Goal: Information Seeking & Learning: Learn about a topic

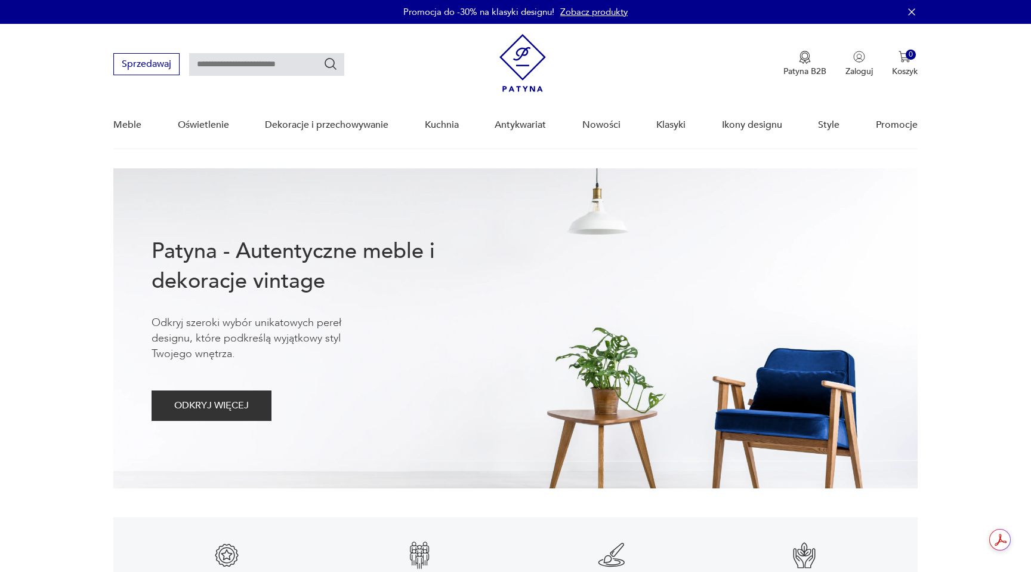
click at [229, 63] on input "text" at bounding box center [266, 64] width 155 height 23
type input "*******"
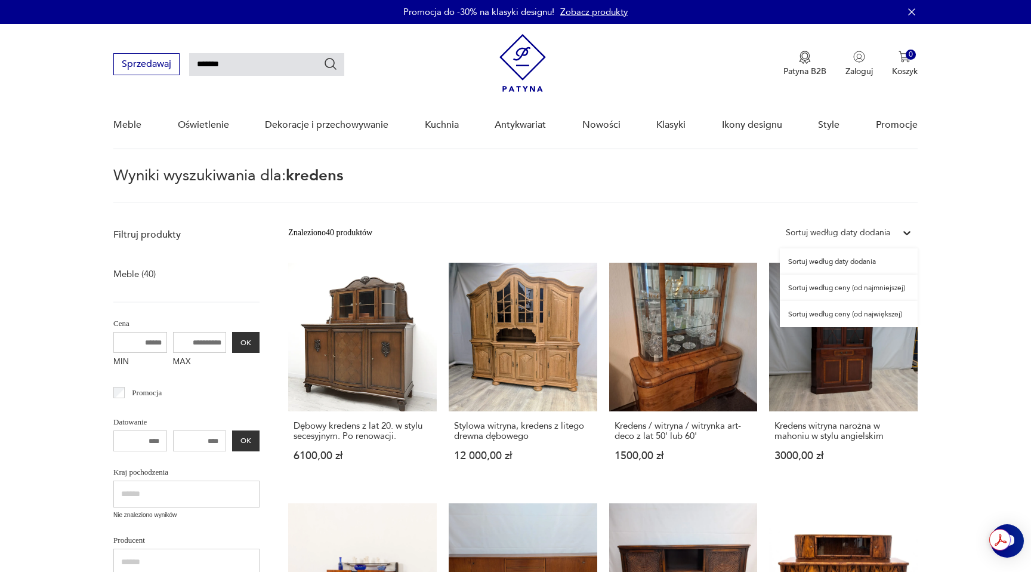
click at [890, 227] on div "Sortuj według daty dodania" at bounding box center [838, 232] width 104 height 13
click at [868, 312] on div "Sortuj według ceny (od największej)" at bounding box center [849, 314] width 138 height 26
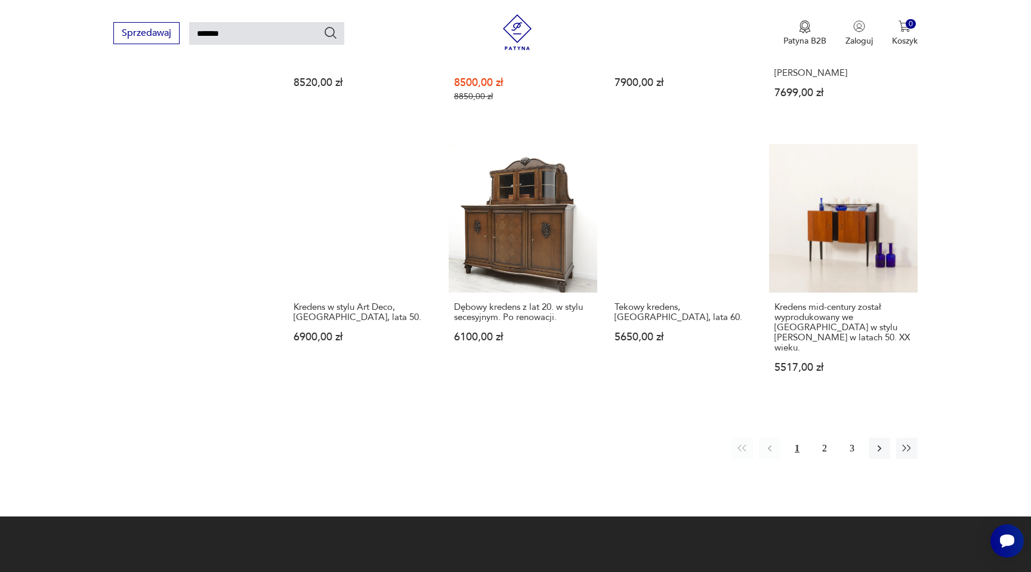
scroll to position [952, 0]
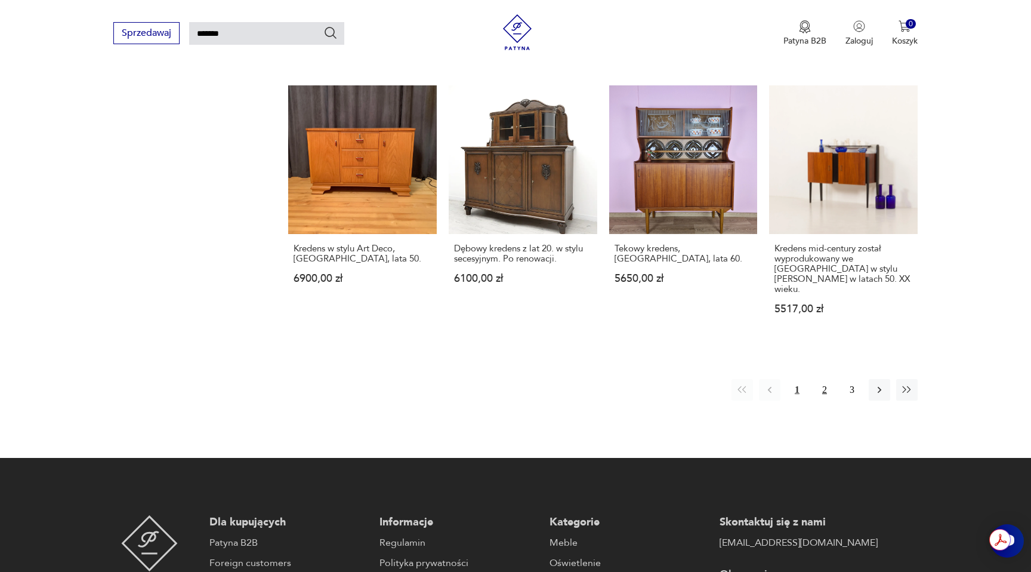
click at [823, 379] on button "2" at bounding box center [824, 389] width 21 height 21
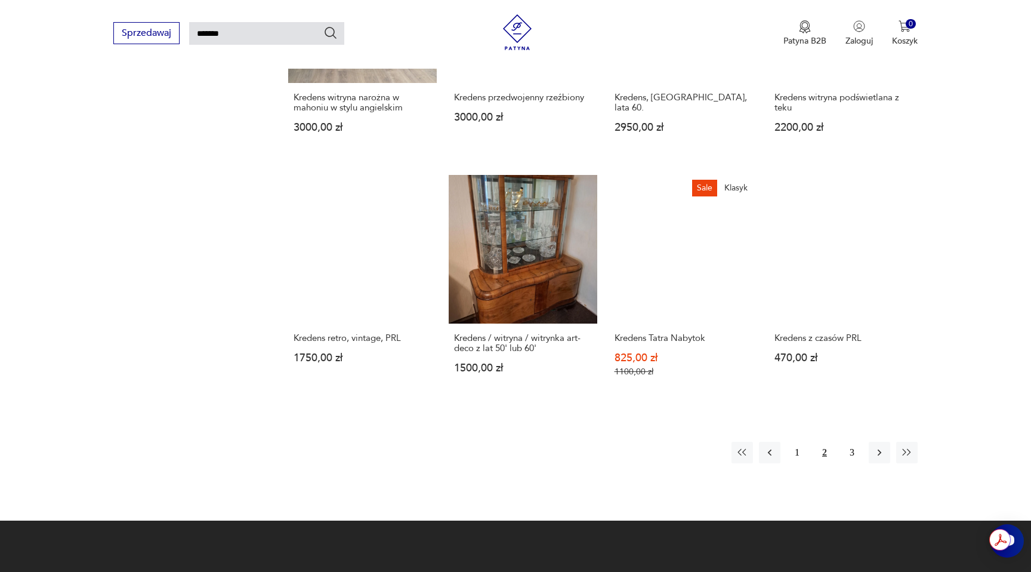
scroll to position [848, 0]
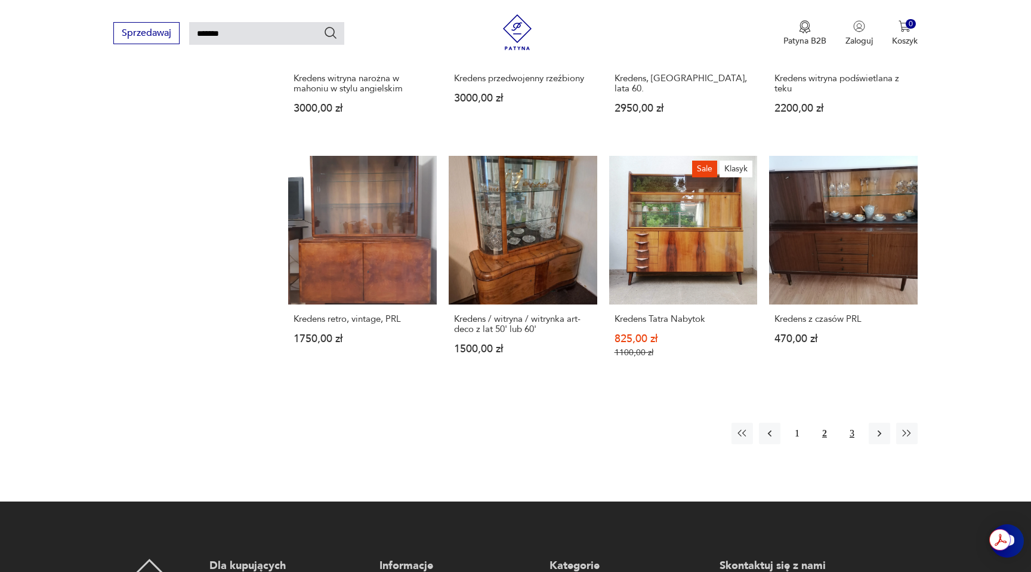
click at [849, 424] on button "3" at bounding box center [851, 432] width 21 height 21
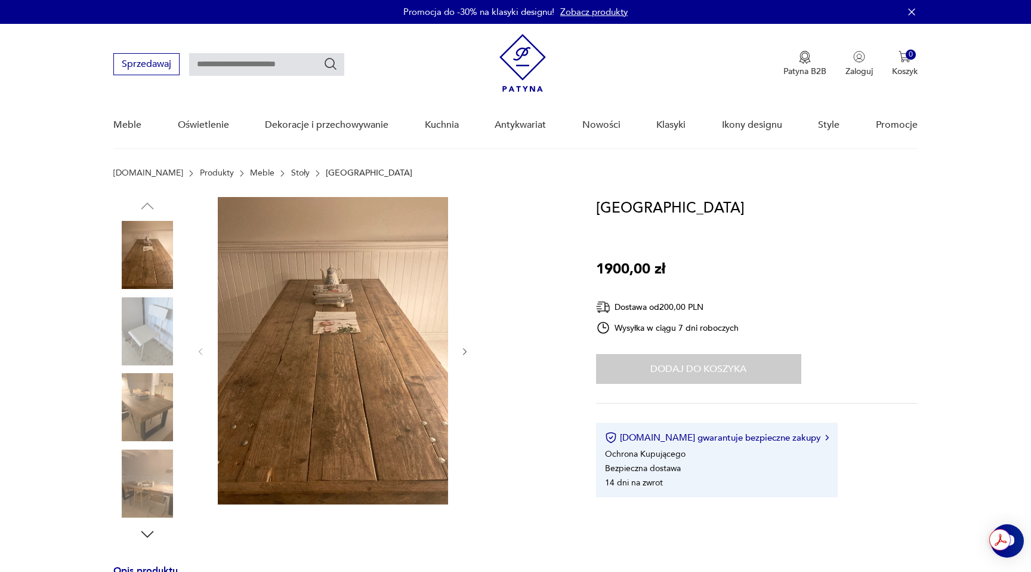
click at [148, 415] on img at bounding box center [147, 407] width 68 height 68
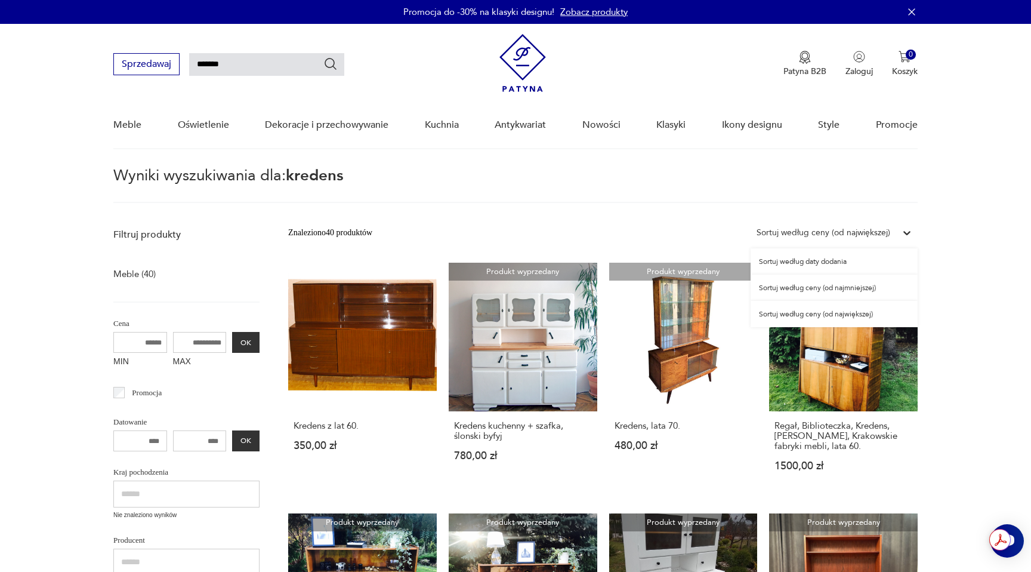
click at [875, 228] on div "Sortuj według ceny (od największej)" at bounding box center [824, 232] width 134 height 13
click at [845, 315] on div "Sortuj według ceny (od największej)" at bounding box center [834, 314] width 167 height 26
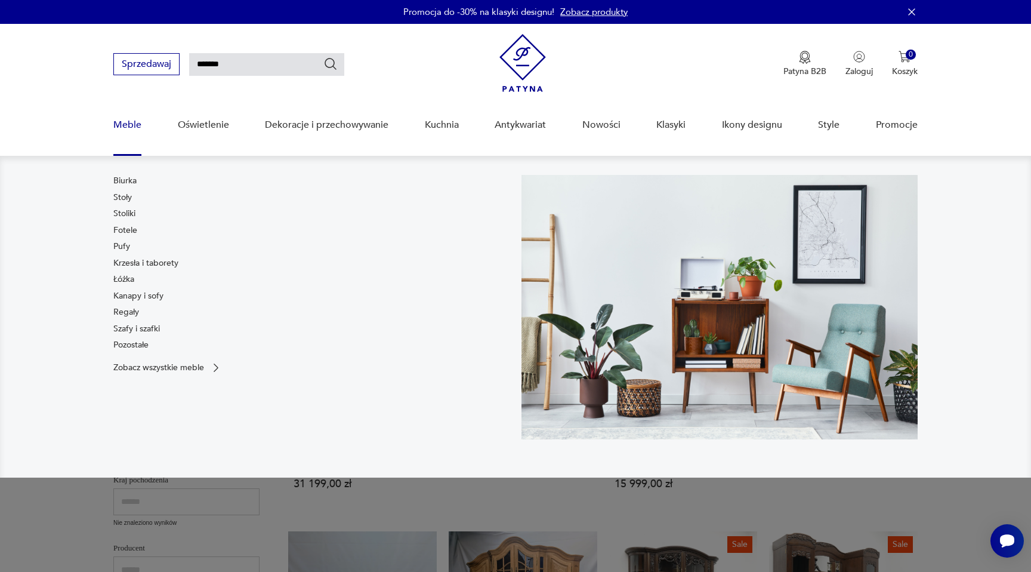
click at [123, 128] on link "Meble" at bounding box center [127, 125] width 28 height 46
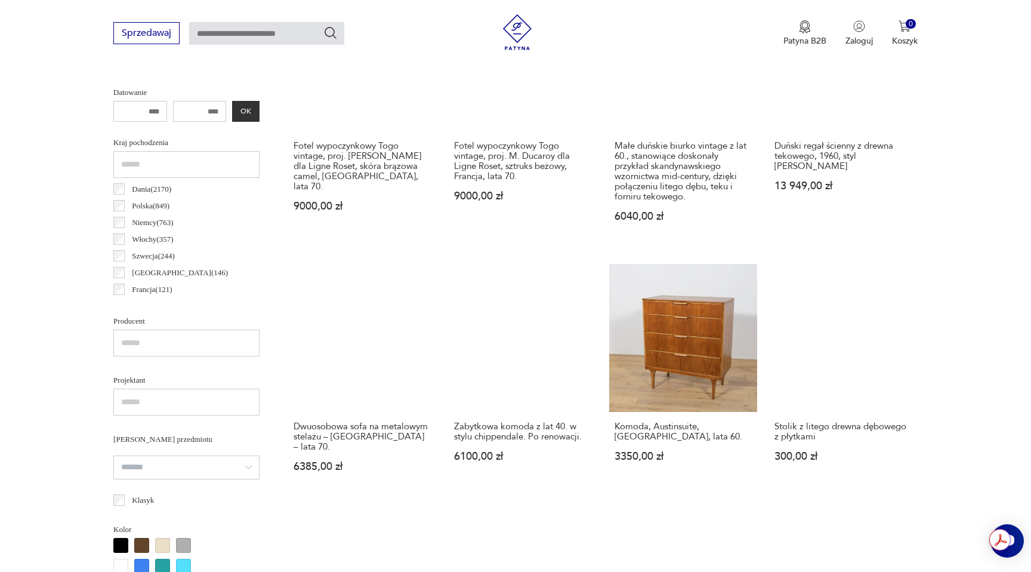
scroll to position [335, 0]
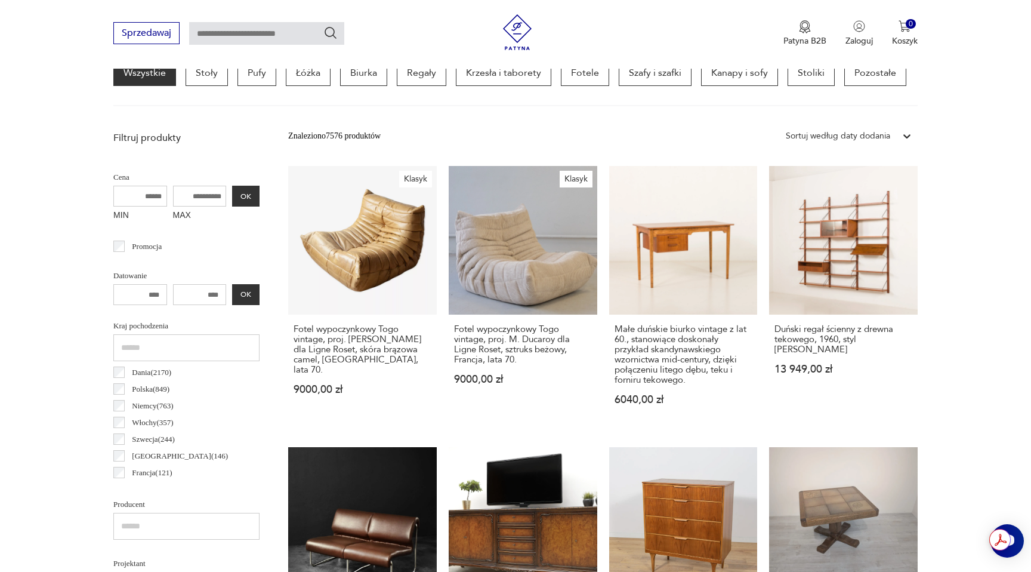
click at [499, 351] on h3 "Fotel wypoczynkowy Togo vintage, proj. M. Ducaroy dla Ligne Roset, sztruks beżo…" at bounding box center [523, 344] width 138 height 41
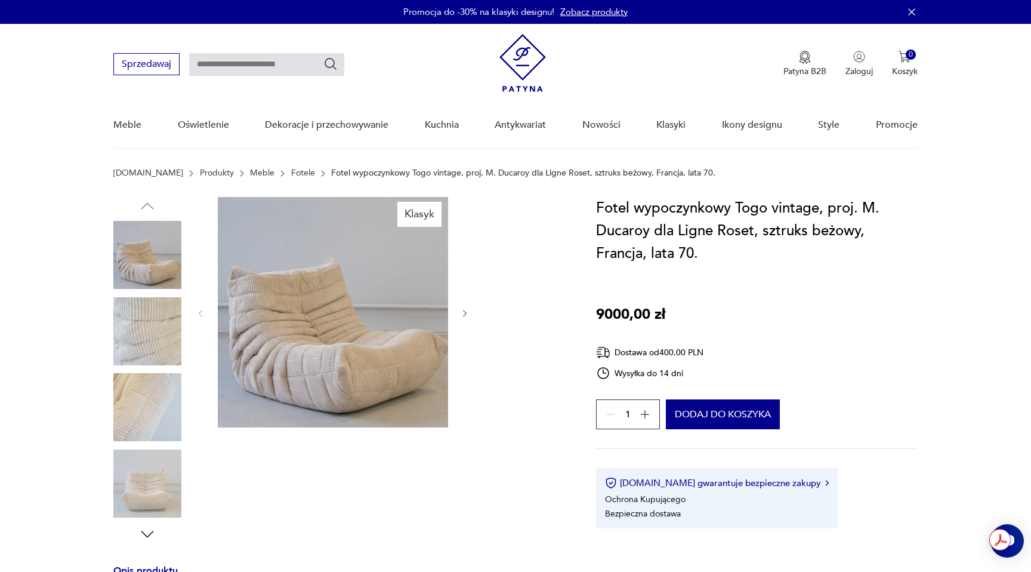
scroll to position [335, 0]
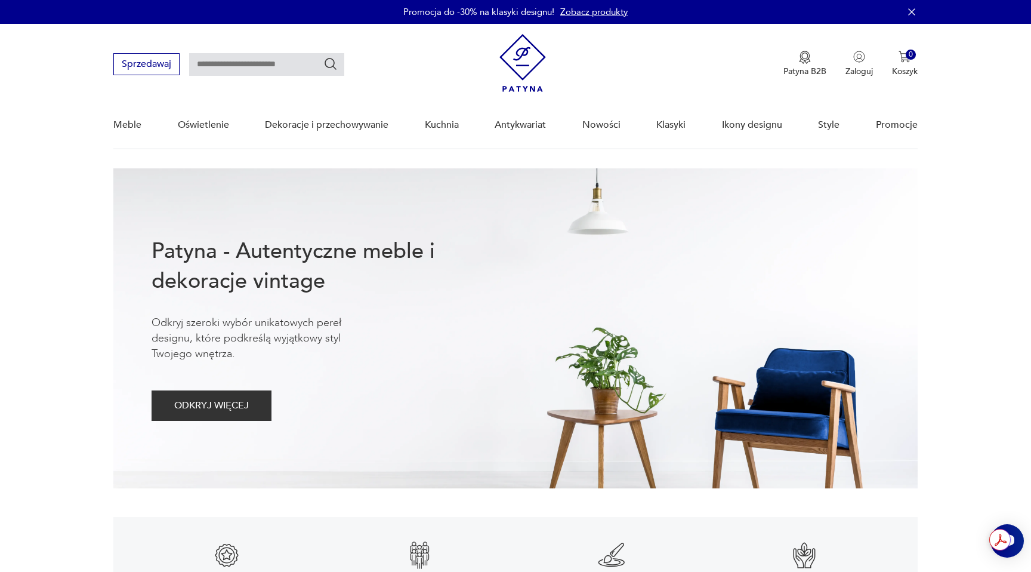
click at [277, 64] on input "text" at bounding box center [266, 64] width 155 height 23
type input "*******"
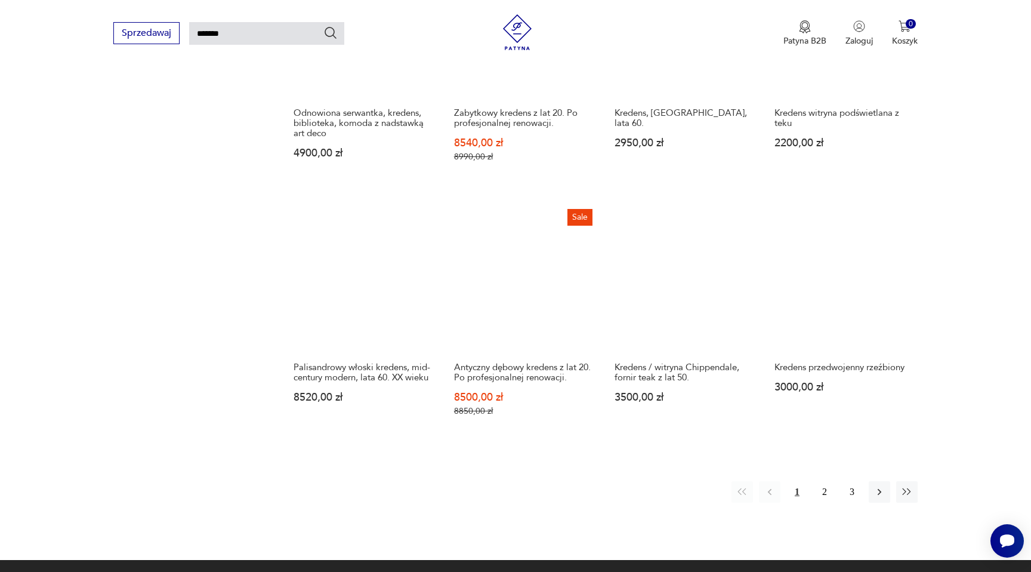
scroll to position [833, 0]
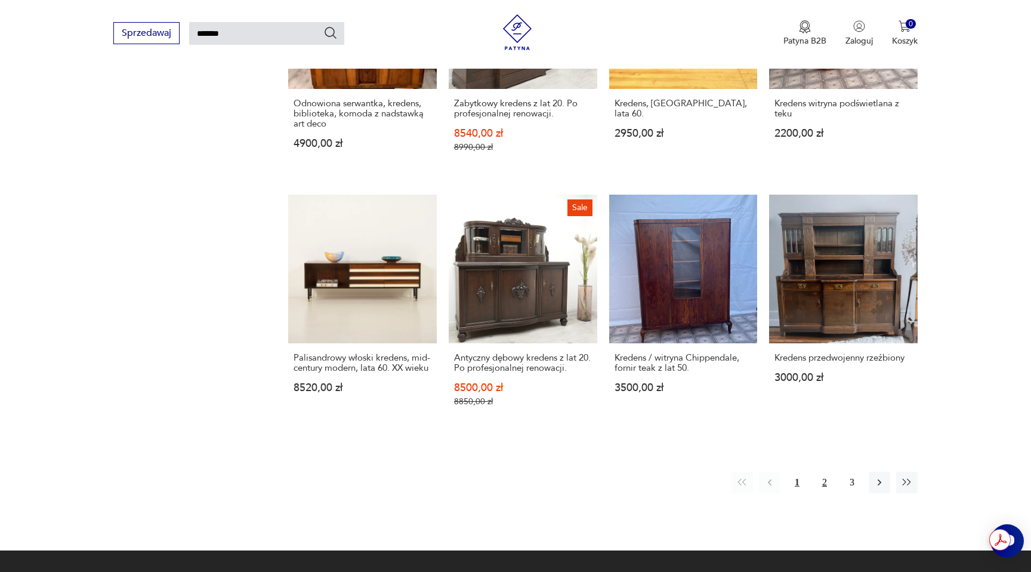
click at [822, 473] on button "2" at bounding box center [824, 481] width 21 height 21
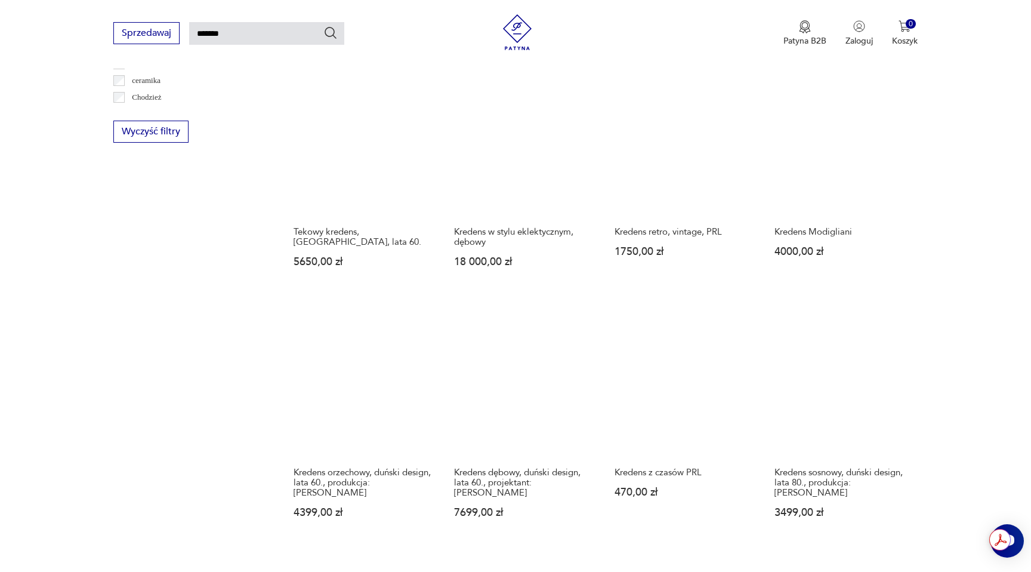
scroll to position [981, 0]
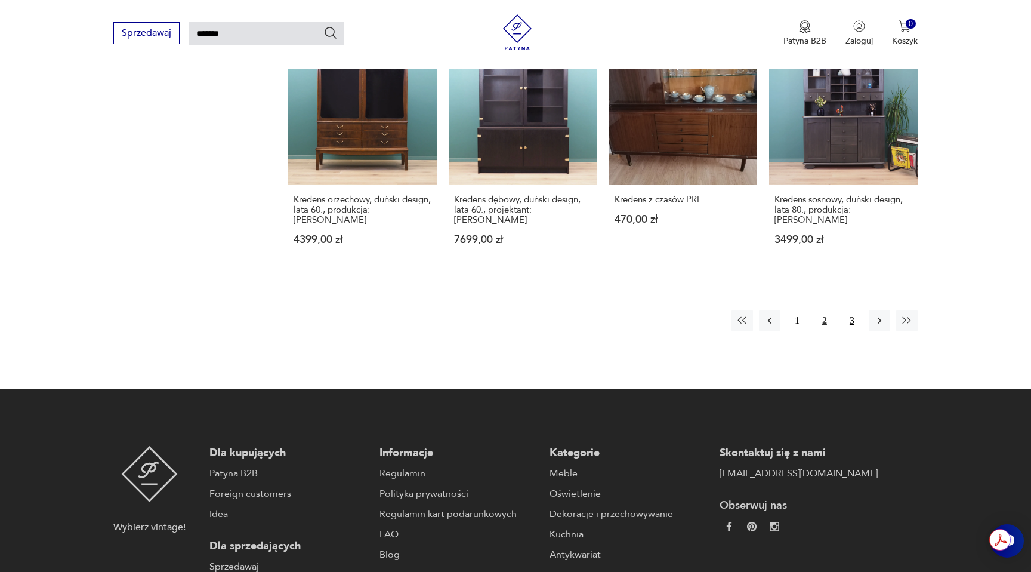
click at [854, 322] on button "3" at bounding box center [851, 320] width 21 height 21
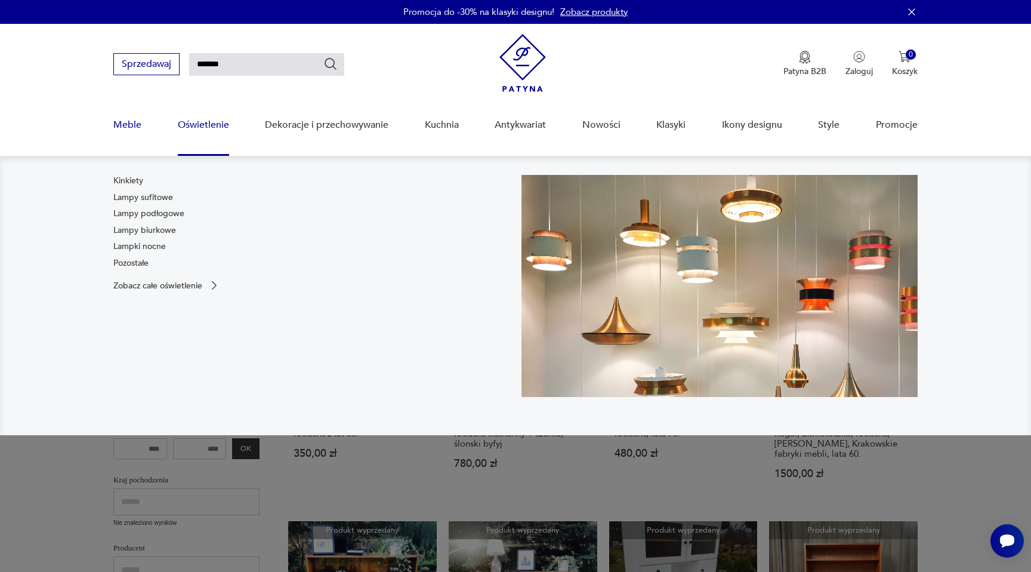
click at [134, 123] on link "Meble" at bounding box center [127, 125] width 28 height 46
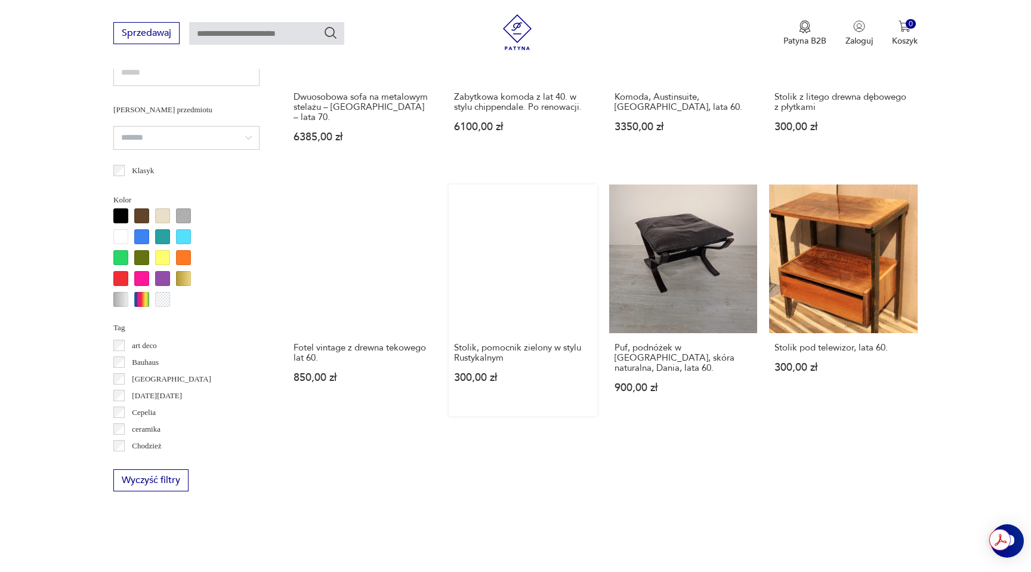
scroll to position [1120, 0]
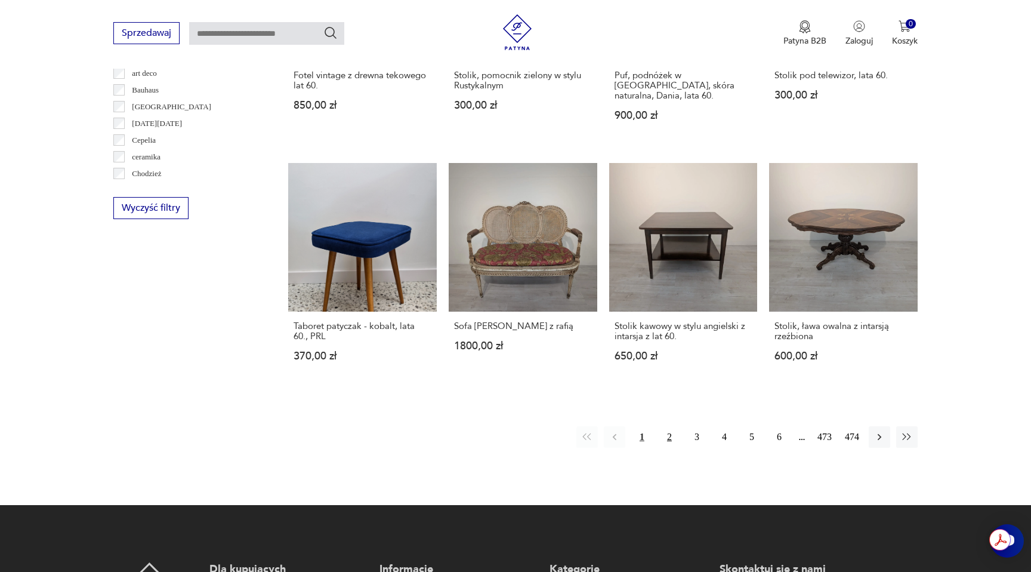
click at [666, 426] on button "2" at bounding box center [669, 436] width 21 height 21
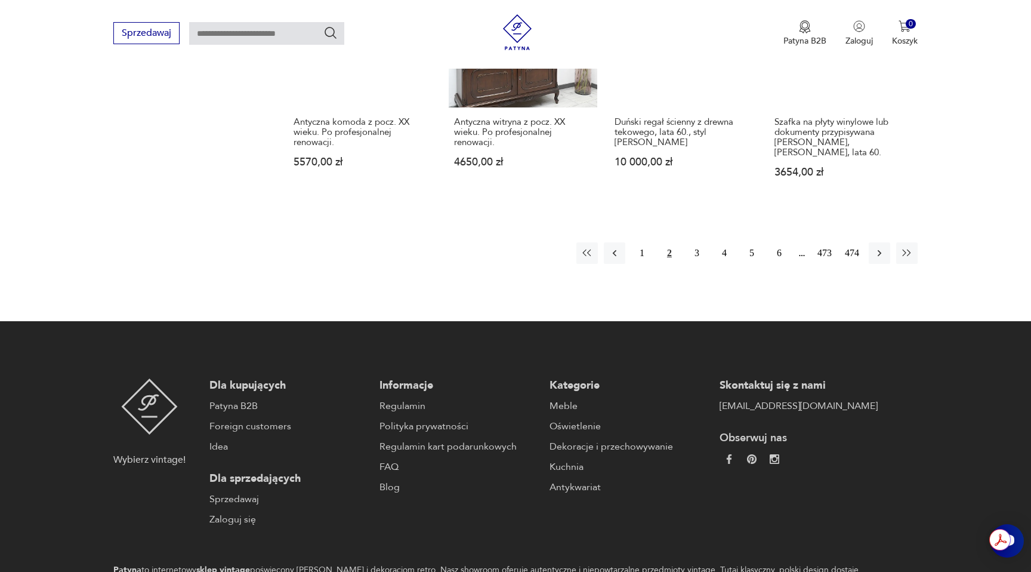
scroll to position [1370, 0]
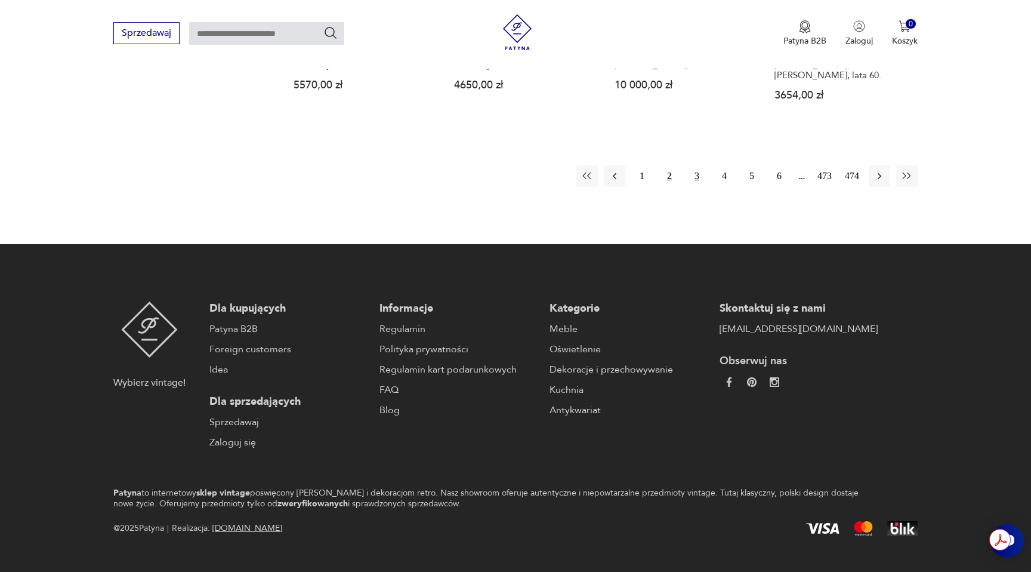
click at [697, 165] on button "3" at bounding box center [696, 175] width 21 height 21
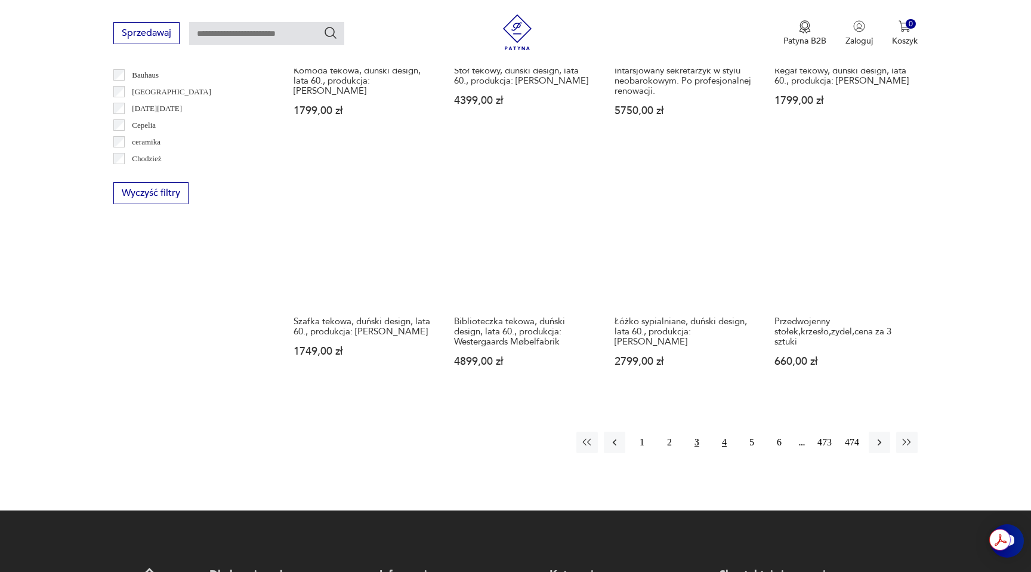
scroll to position [1135, 0]
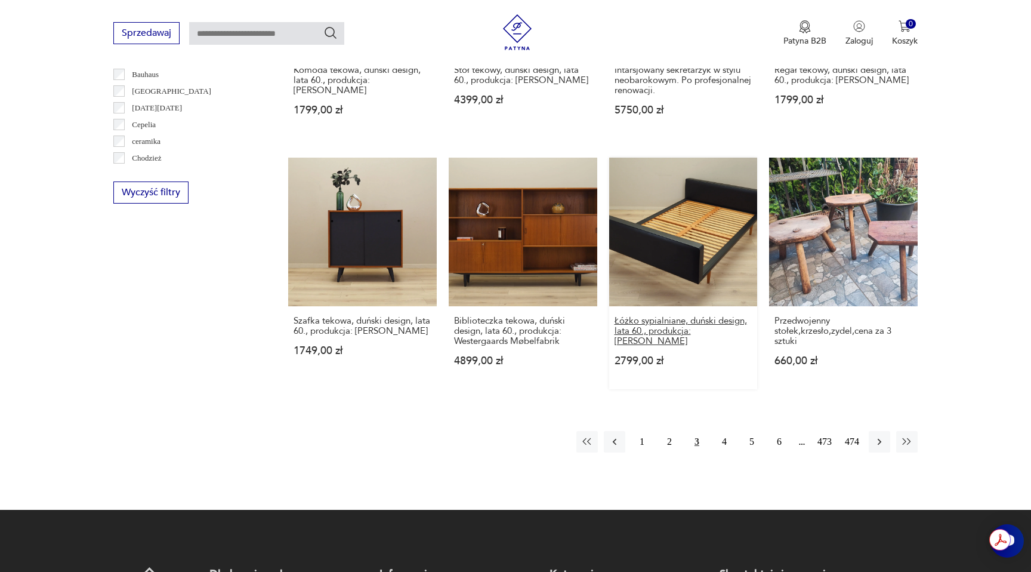
click at [704, 316] on h3 "Łóżko sypialniane, duński design, lata 60., produkcja: [PERSON_NAME]" at bounding box center [684, 331] width 138 height 30
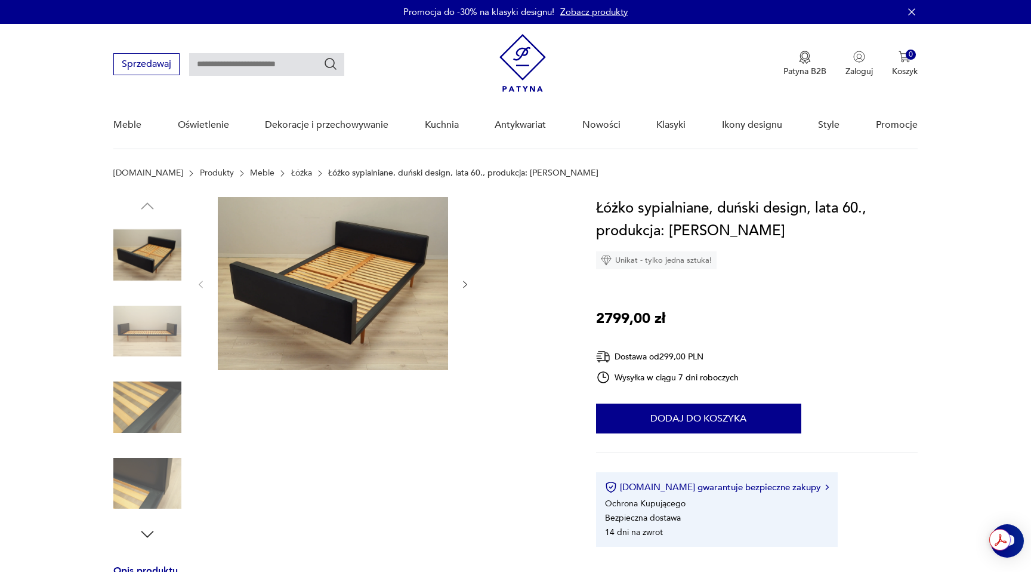
click at [155, 343] on img at bounding box center [147, 331] width 68 height 68
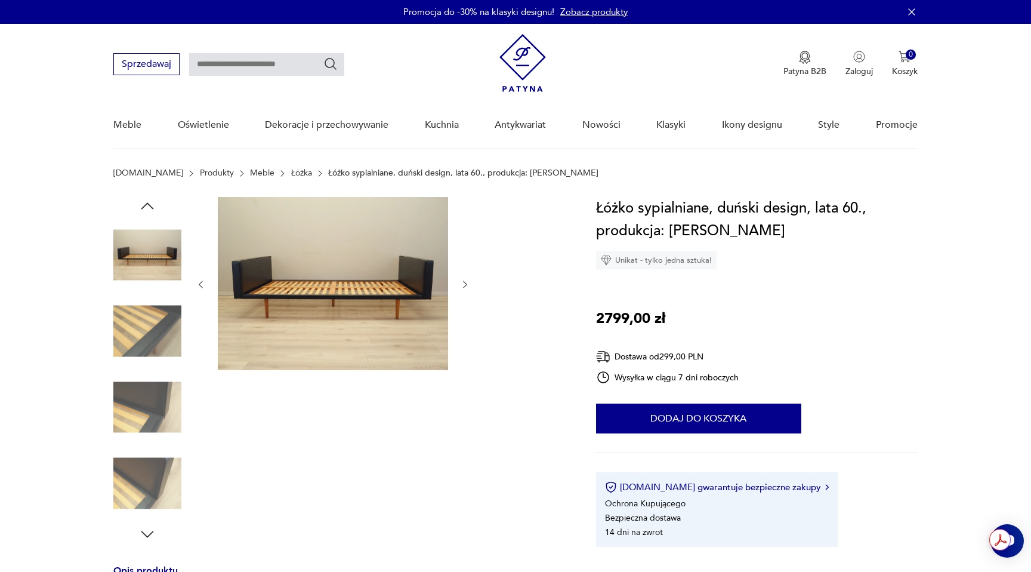
click at [157, 386] on img at bounding box center [147, 407] width 68 height 68
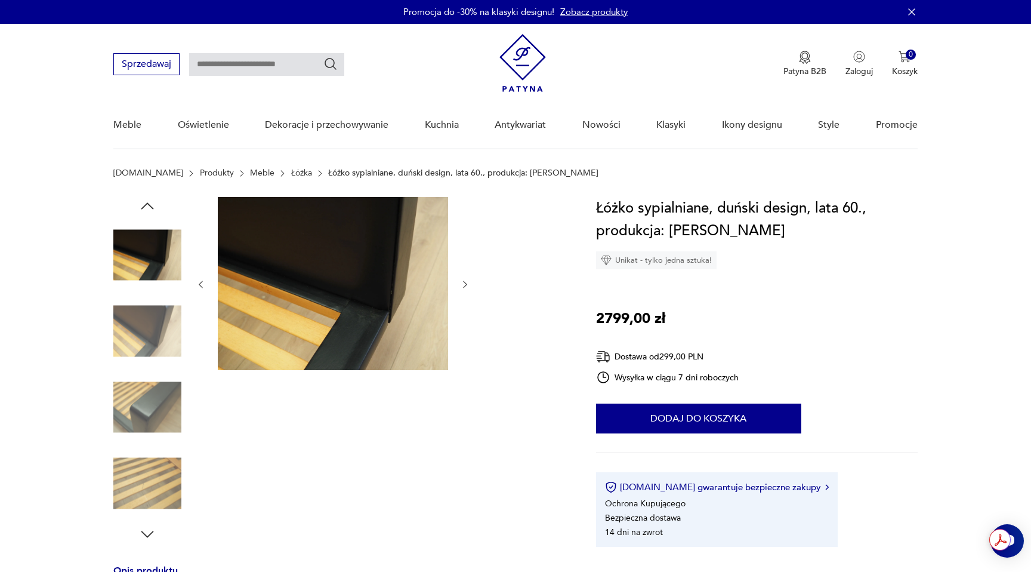
click at [155, 405] on img at bounding box center [147, 407] width 68 height 68
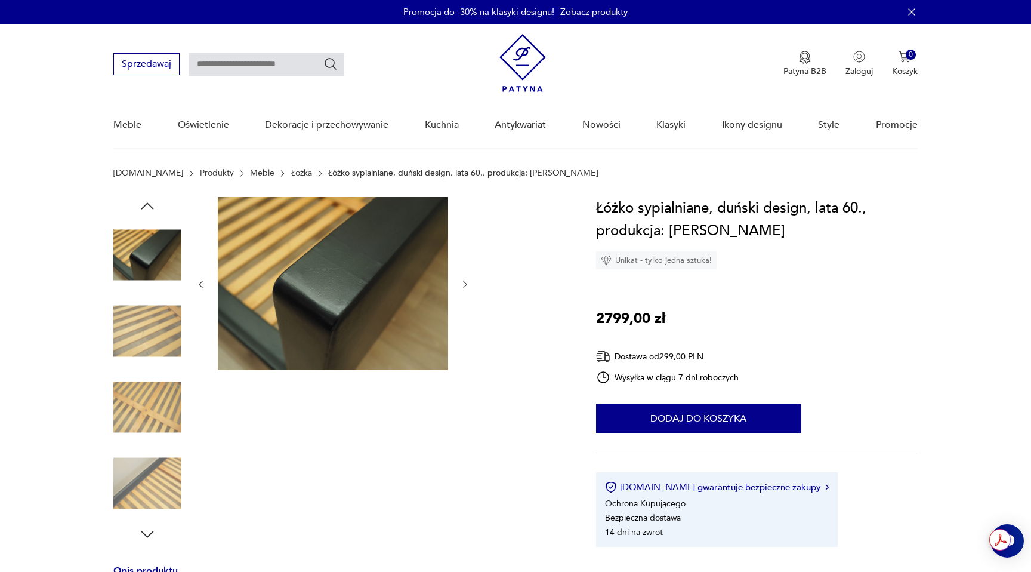
click at [152, 442] on div at bounding box center [147, 408] width 68 height 70
click at [152, 498] on img at bounding box center [147, 483] width 68 height 68
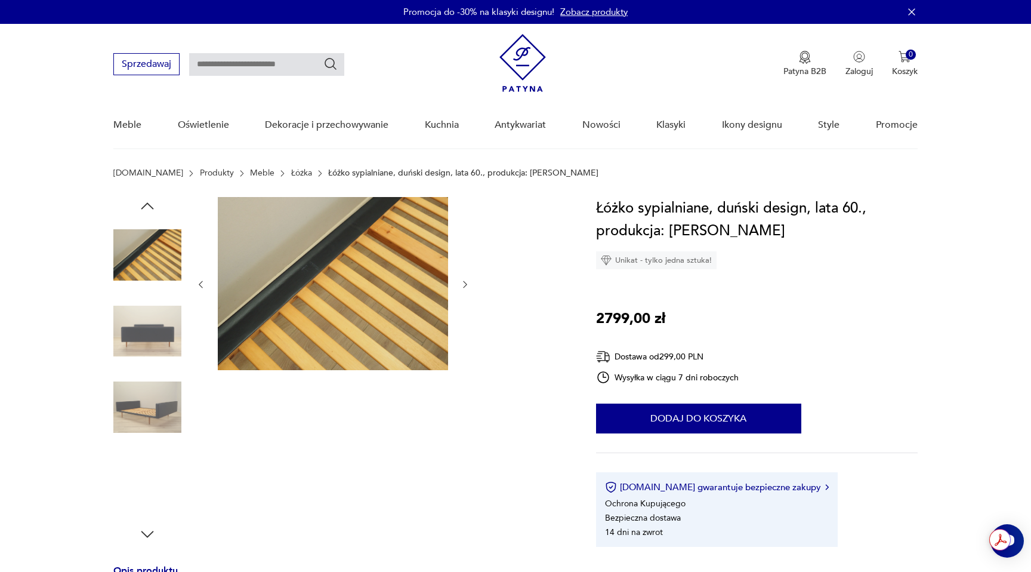
click at [163, 270] on img at bounding box center [147, 255] width 68 height 68
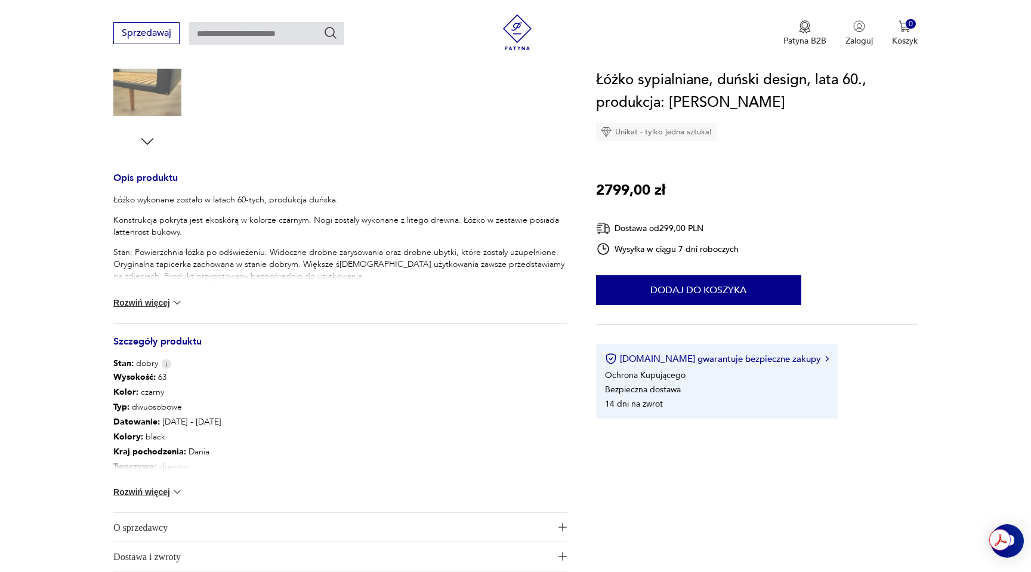
scroll to position [394, 0]
click at [155, 482] on div "Wysokość : 63 Kolor: czarny Typ : dwuosobowe Datowanie : [DATE] - [DATE] Kolory…" at bounding box center [340, 439] width 454 height 143
click at [156, 487] on button "Rozwiń więcej" at bounding box center [147, 490] width 69 height 12
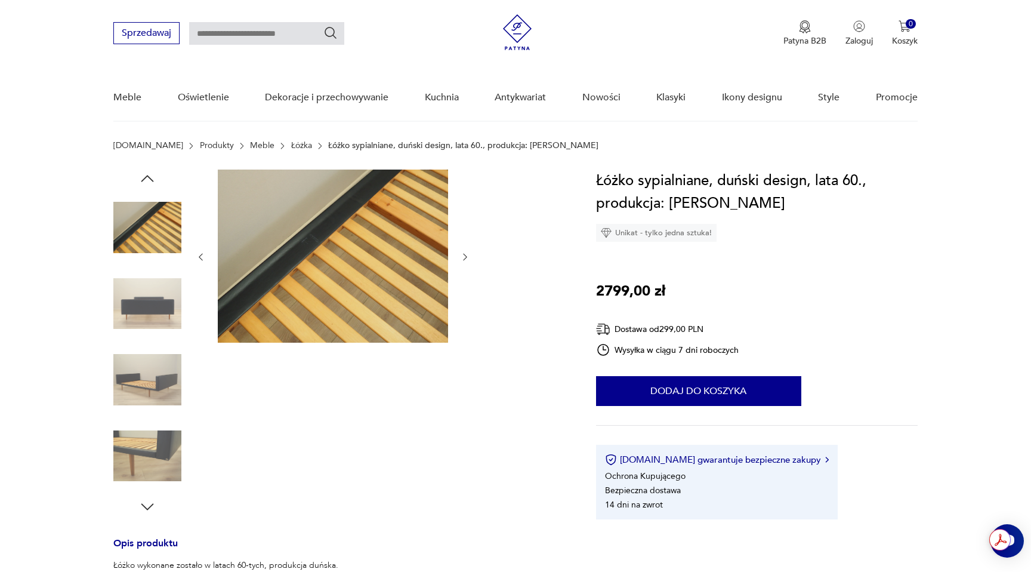
scroll to position [0, 0]
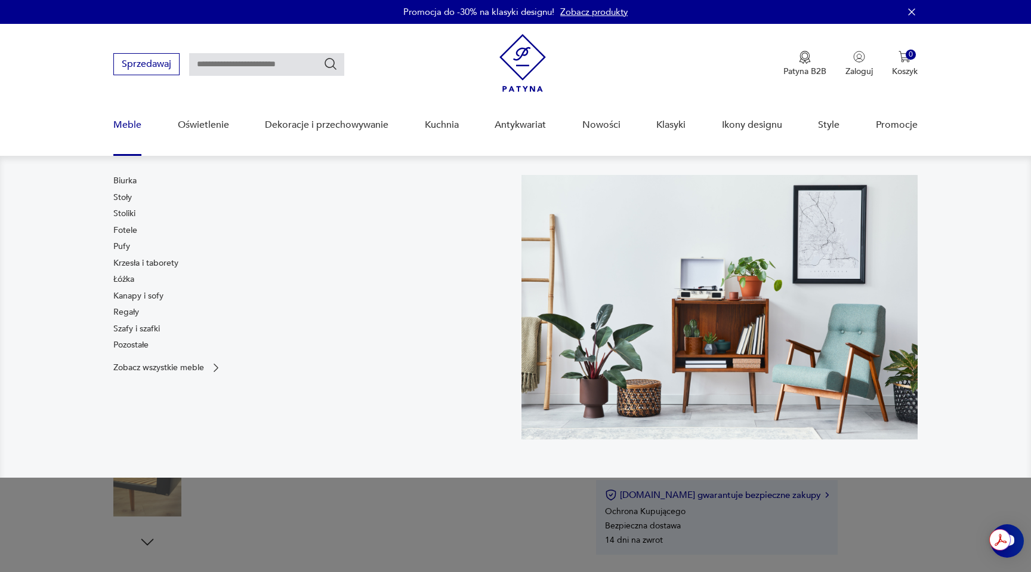
click at [132, 129] on link "Meble" at bounding box center [127, 125] width 28 height 46
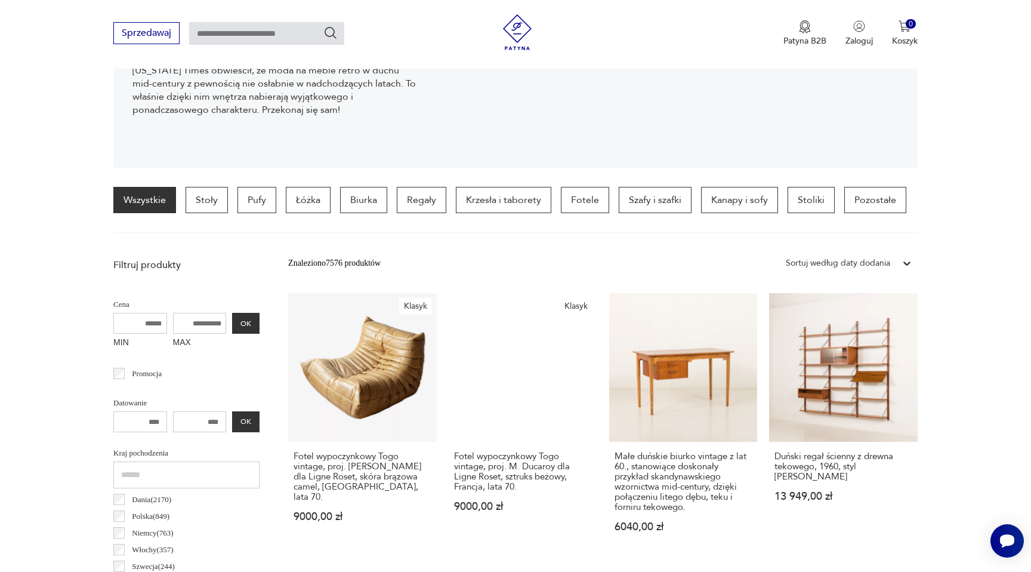
scroll to position [162, 0]
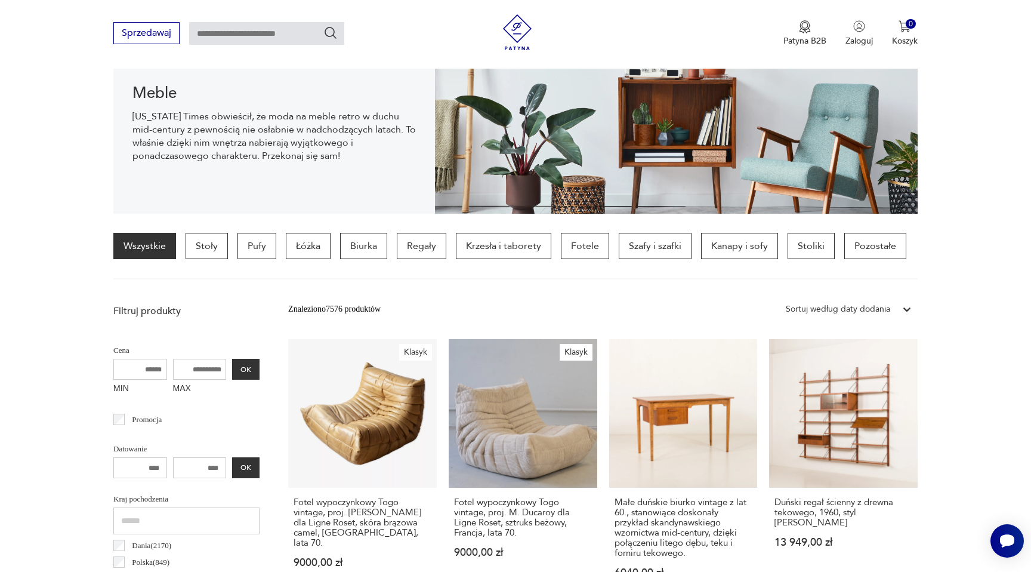
click at [245, 30] on input "text" at bounding box center [266, 33] width 155 height 23
type input "*****"
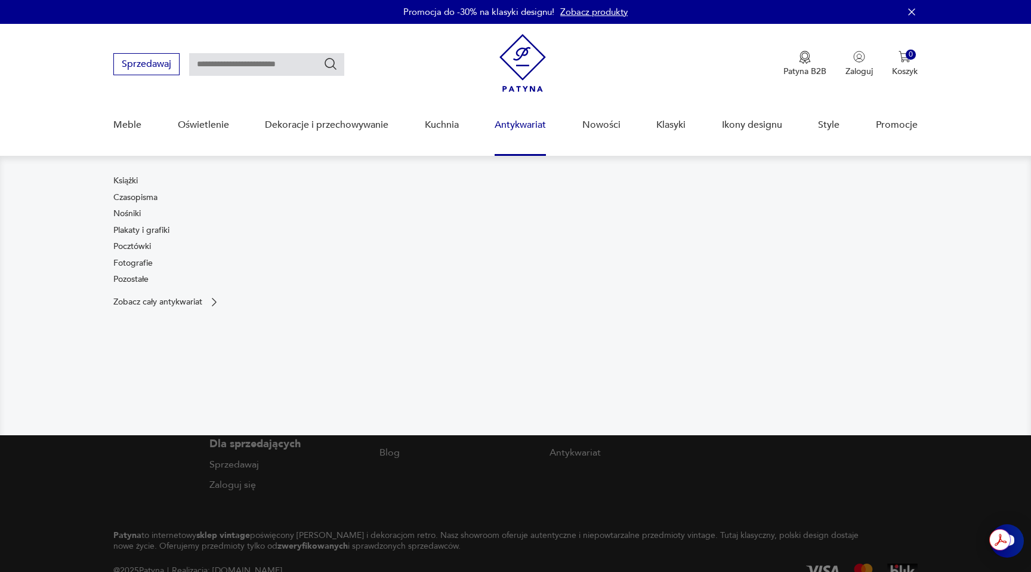
type input "*****"
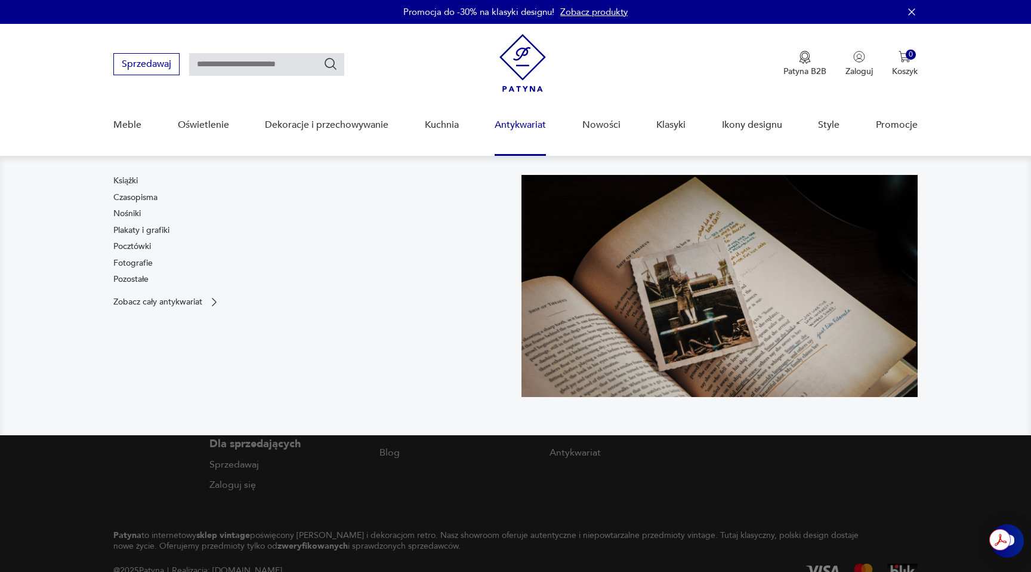
type input "*****"
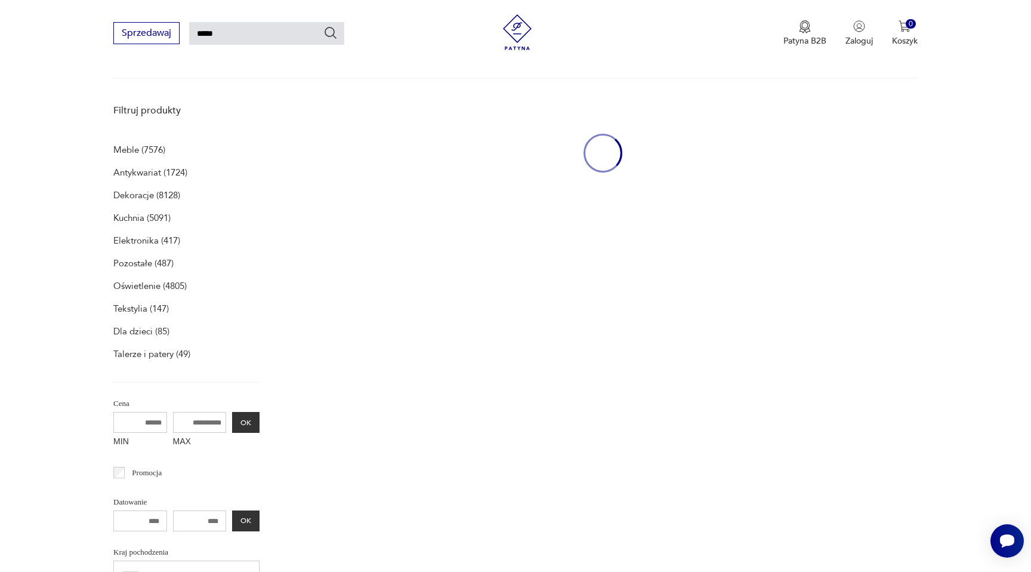
scroll to position [126, 0]
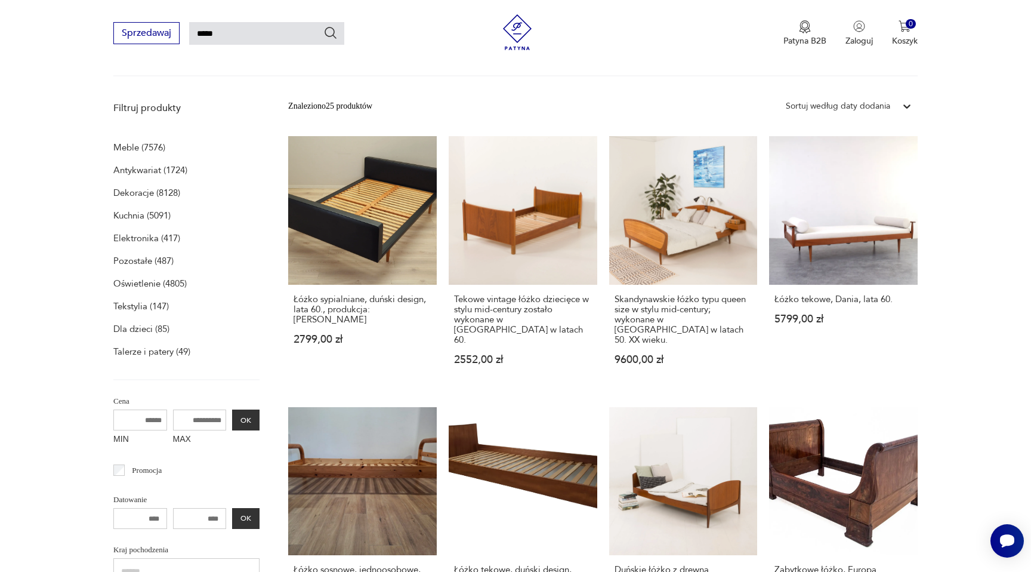
click at [901, 101] on icon at bounding box center [907, 106] width 12 height 12
click at [876, 184] on div "Sortuj według ceny (od największej)" at bounding box center [849, 187] width 138 height 26
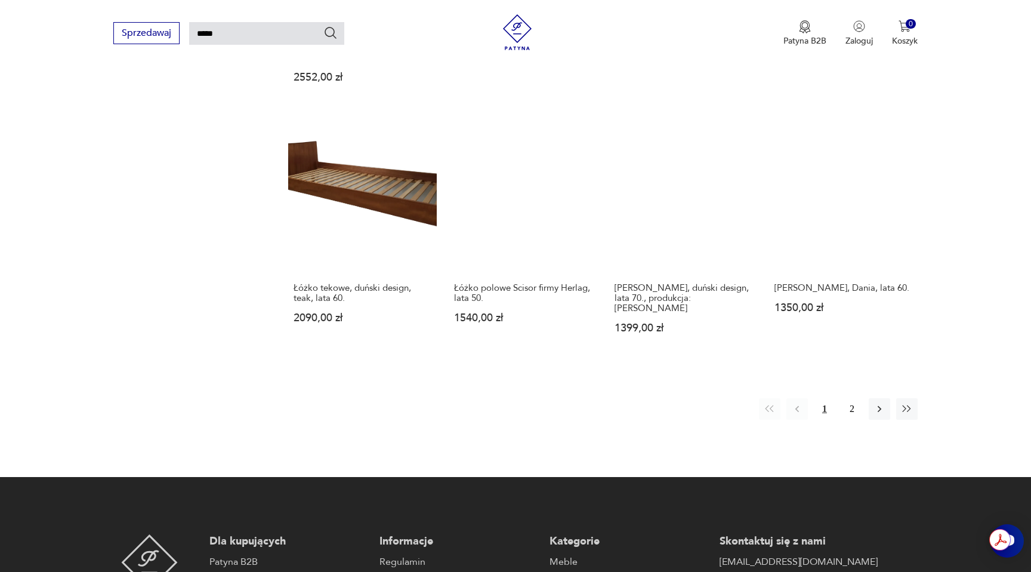
scroll to position [955, 0]
